Goal: Book appointment/travel/reservation

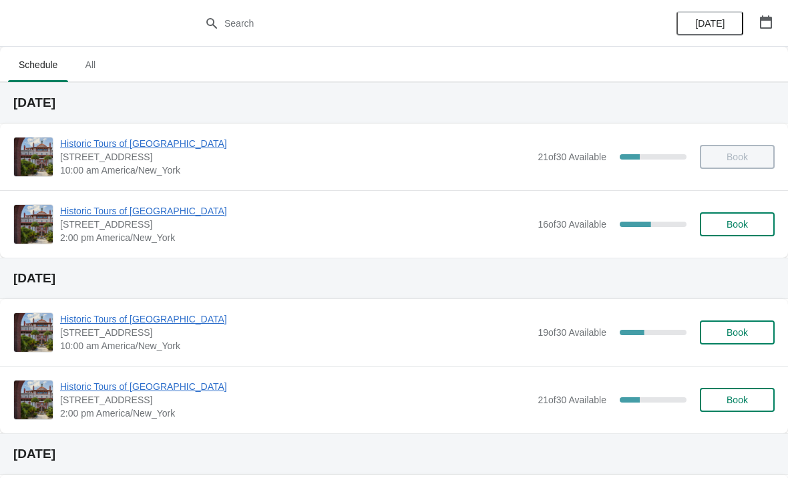
click at [735, 231] on button "Book" at bounding box center [737, 224] width 75 height 24
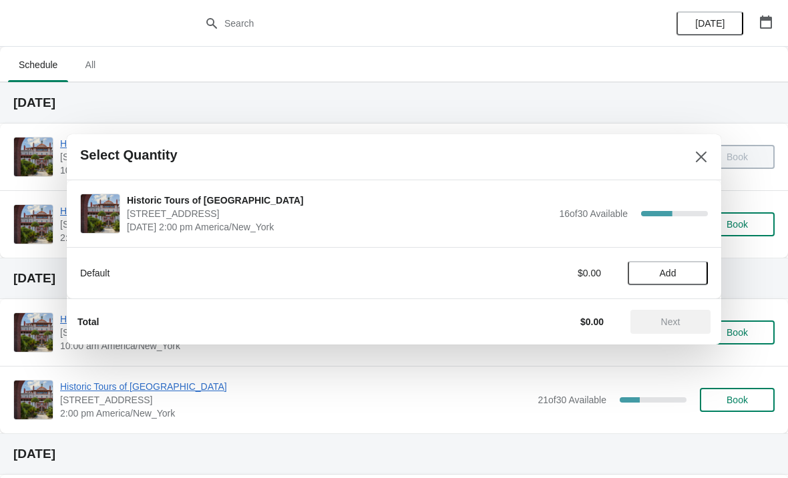
click at [672, 271] on span "Add" at bounding box center [668, 273] width 17 height 11
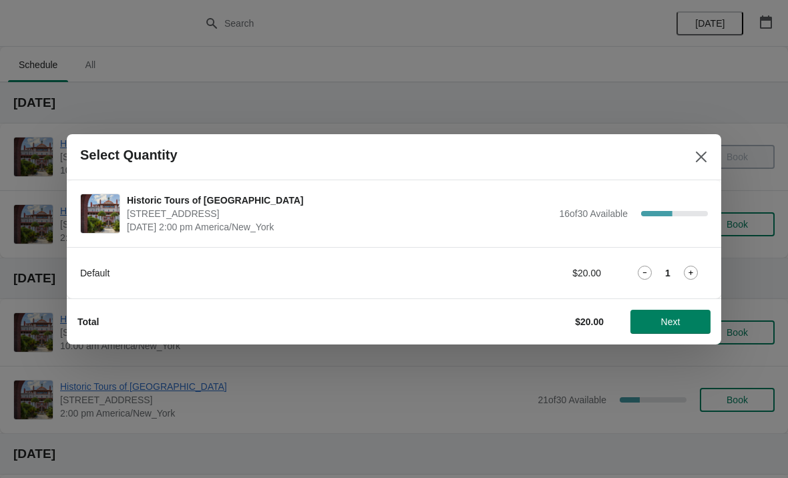
click at [694, 275] on icon at bounding box center [691, 273] width 14 height 14
click at [659, 332] on button "Next" at bounding box center [670, 322] width 80 height 24
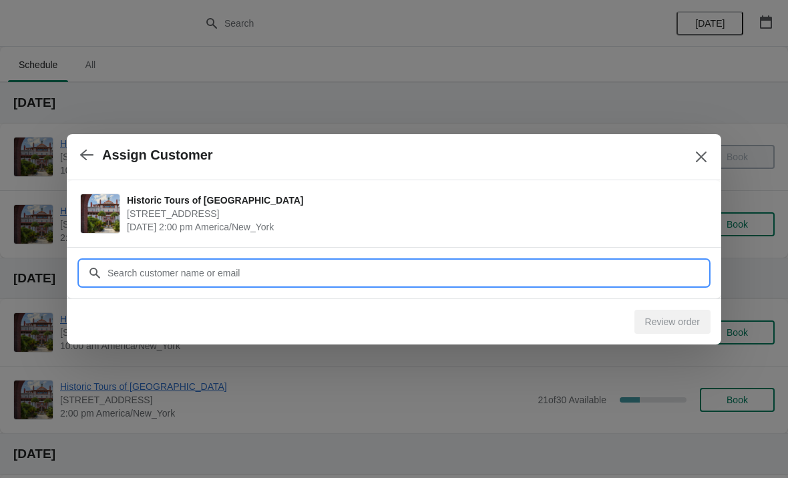
click at [174, 276] on input "Customer" at bounding box center [407, 273] width 601 height 24
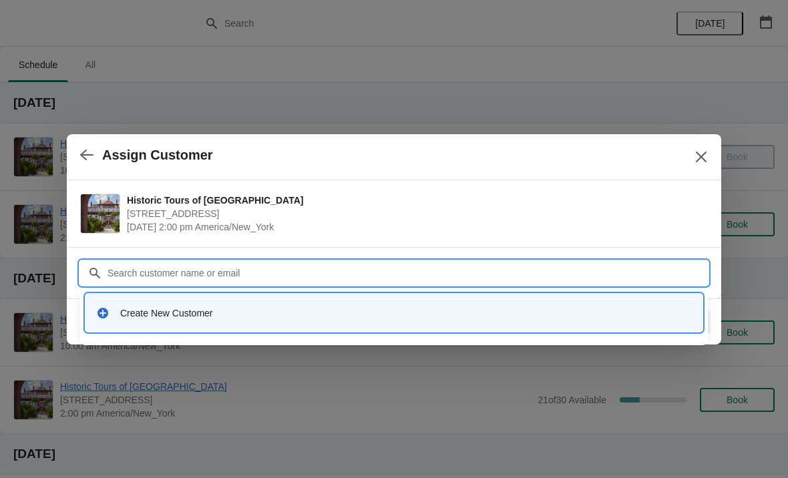
click at [146, 327] on div "Create New Customer" at bounding box center [393, 313] width 617 height 38
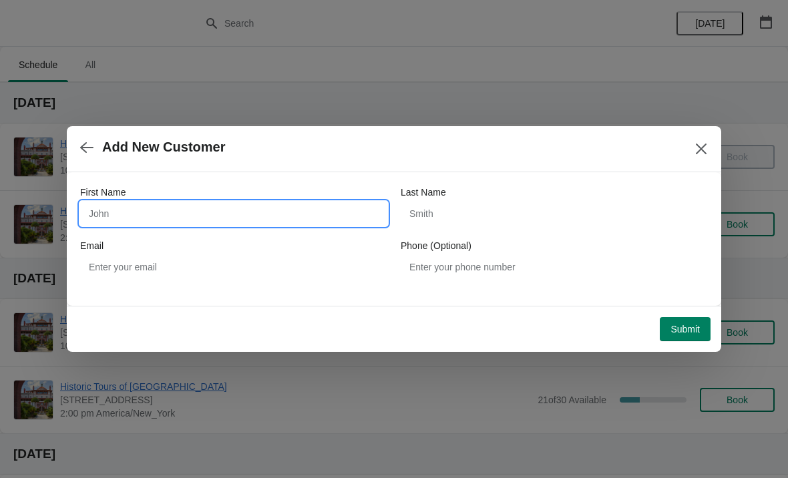
click at [210, 224] on input "First Name" at bounding box center [233, 214] width 307 height 24
click at [222, 210] on input "First Name" at bounding box center [233, 214] width 307 height 24
type input "Alexander"
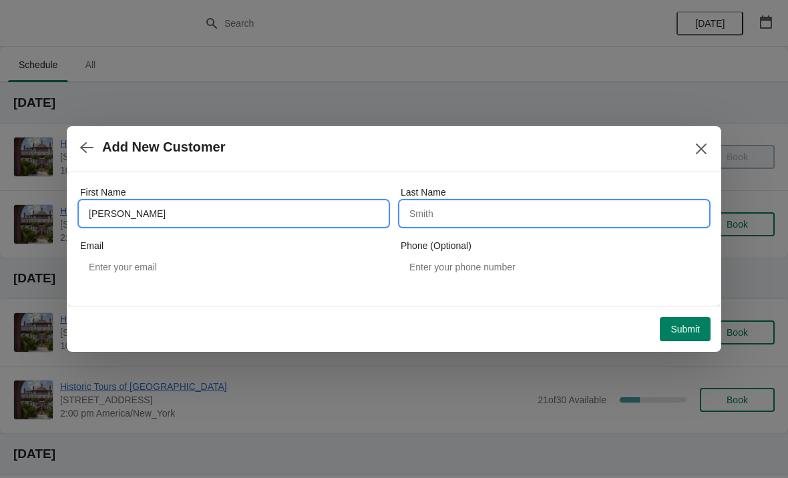
click at [449, 218] on input "Last Name" at bounding box center [554, 214] width 307 height 24
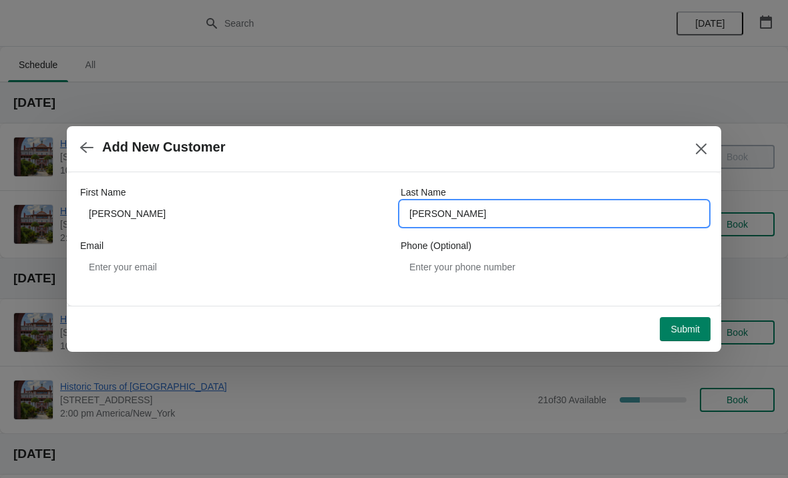
type input "Libedyev"
click at [581, 312] on div "Submit" at bounding box center [391, 326] width 638 height 29
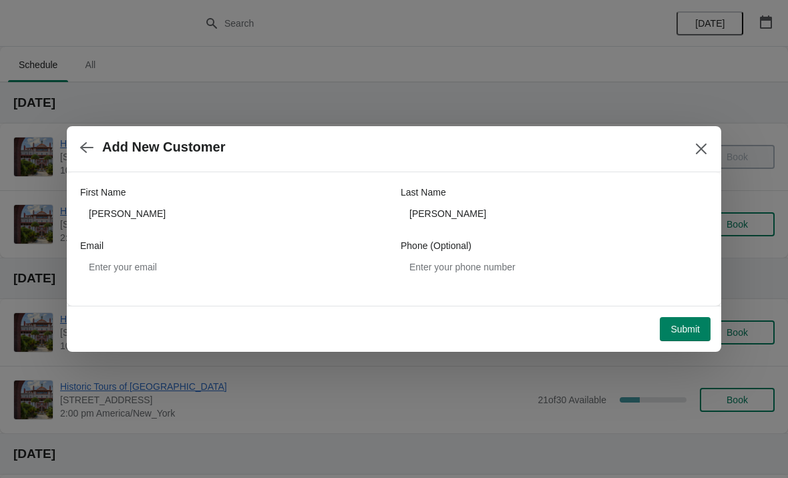
click at [690, 327] on span "Submit" at bounding box center [684, 329] width 29 height 11
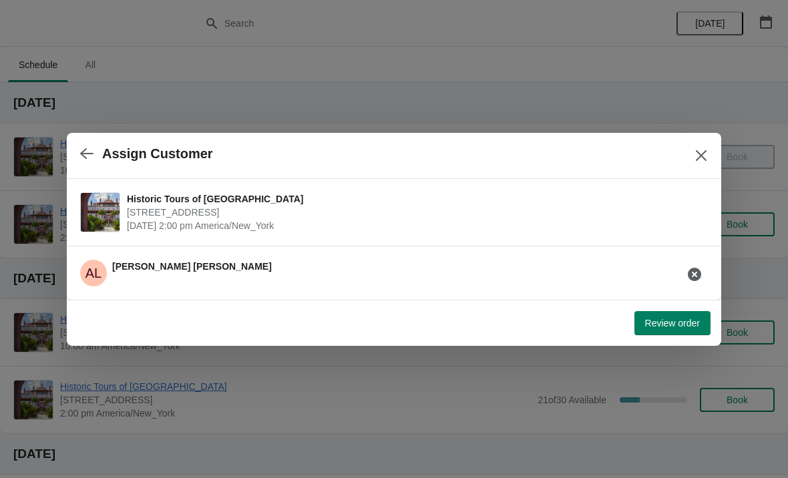
click at [690, 319] on span "Review order" at bounding box center [672, 323] width 55 height 11
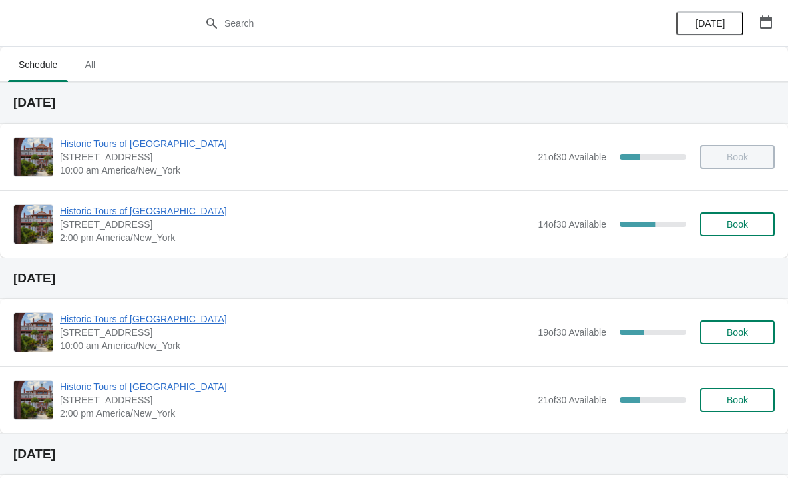
click at [147, 208] on span "Historic Tours of [GEOGRAPHIC_DATA]" at bounding box center [295, 210] width 471 height 13
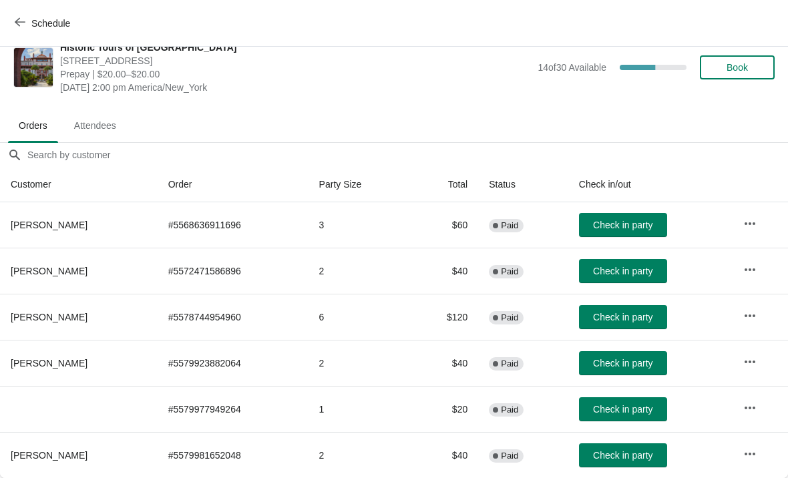
scroll to position [19, 0]
click at [39, 23] on span "Schedule" at bounding box center [50, 23] width 39 height 11
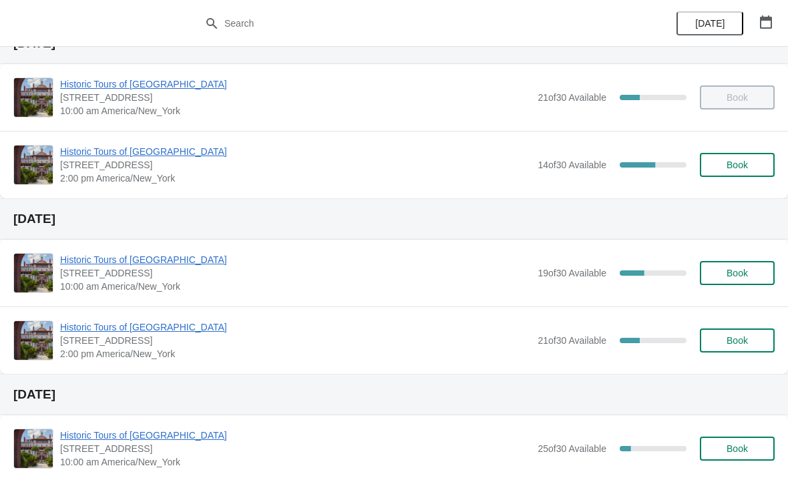
scroll to position [44, 0]
